Goal: Transaction & Acquisition: Download file/media

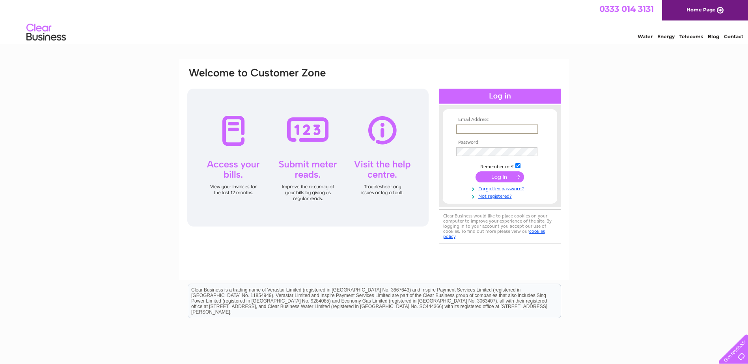
click at [485, 126] on input "text" at bounding box center [497, 129] width 82 height 9
type input "malcolm.macleod@workstrings.com"
click at [476, 172] on input "submit" at bounding box center [500, 177] width 49 height 11
click at [504, 175] on input "submit" at bounding box center [500, 177] width 49 height 11
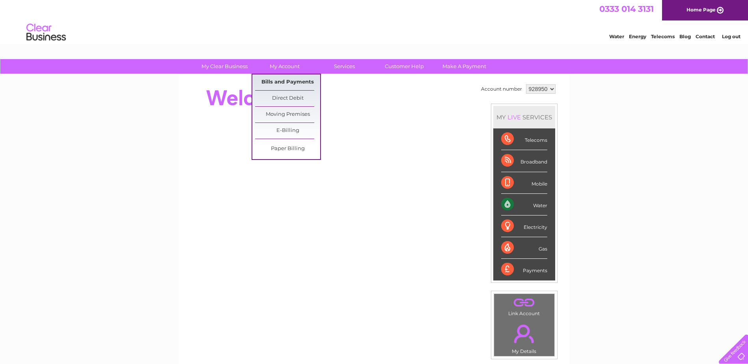
click at [283, 81] on link "Bills and Payments" at bounding box center [287, 83] width 65 height 16
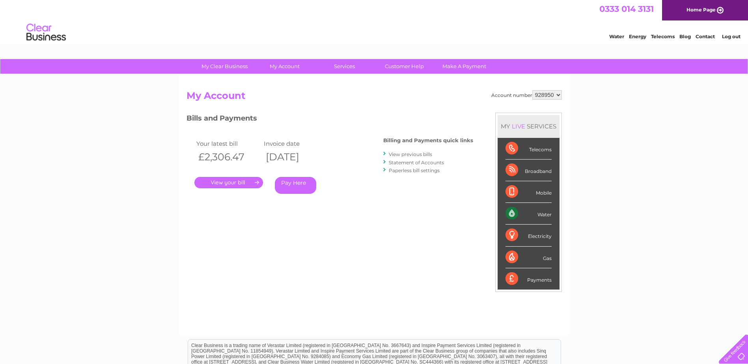
click at [230, 184] on link "." at bounding box center [228, 182] width 69 height 11
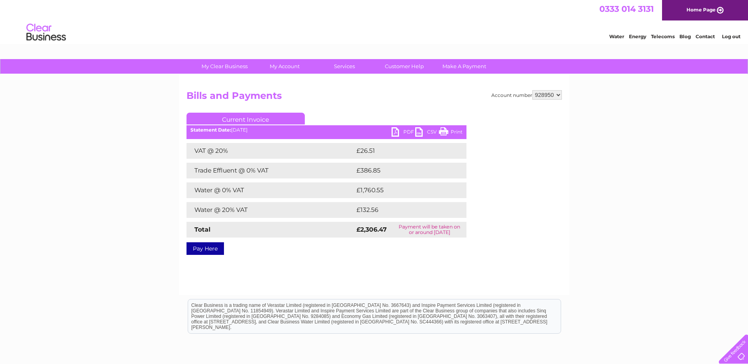
click at [420, 131] on link "CSV" at bounding box center [427, 132] width 24 height 11
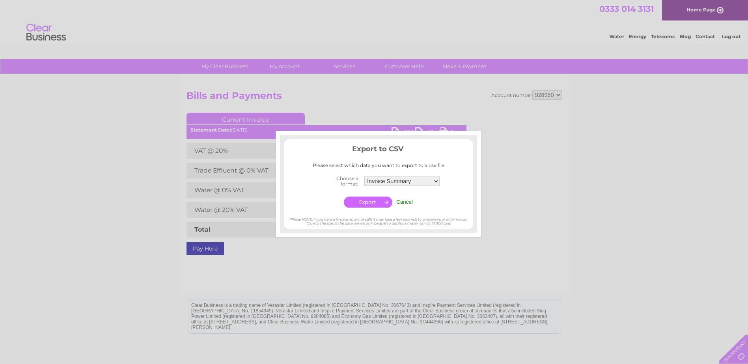
click at [436, 181] on select "Invoice Summary Service Charge Summary" at bounding box center [401, 181] width 75 height 9
click at [458, 180] on center "Choose a format: Invoice Summary Service Charge Summary Cancel" at bounding box center [378, 192] width 189 height 36
click at [286, 269] on div at bounding box center [374, 182] width 748 height 364
click at [410, 203] on input "Cancel" at bounding box center [404, 202] width 17 height 6
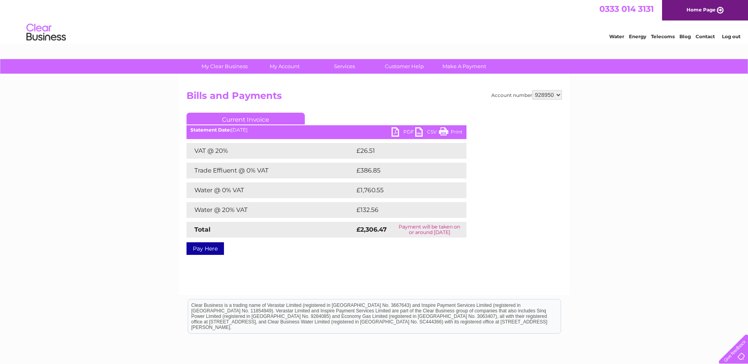
click at [418, 132] on link "CSV" at bounding box center [427, 132] width 24 height 11
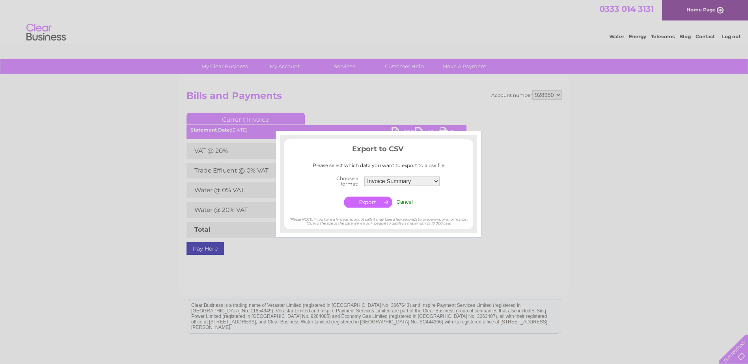
click at [365, 200] on input "button" at bounding box center [368, 202] width 49 height 11
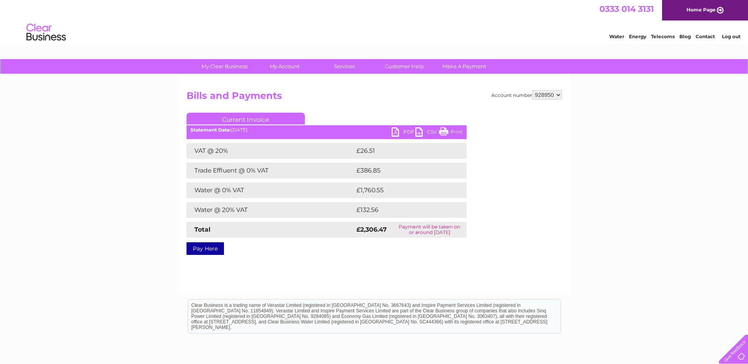
click at [86, 199] on div "My Clear Business Login Details My Details My Preferences Link Account My Accou…" at bounding box center [374, 244] width 748 height 371
click at [397, 133] on link "PDF" at bounding box center [404, 132] width 24 height 11
